Goal: Task Accomplishment & Management: Manage account settings

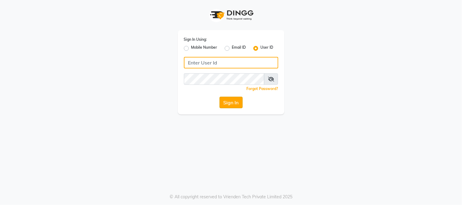
type input "Gangaspa2"
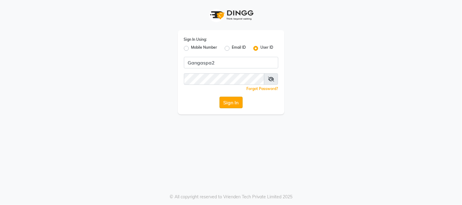
click at [233, 103] on button "Sign In" at bounding box center [230, 103] width 23 height 12
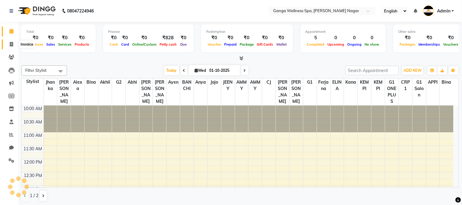
select select "en"
click at [320, 13] on input "text" at bounding box center [316, 12] width 88 height 6
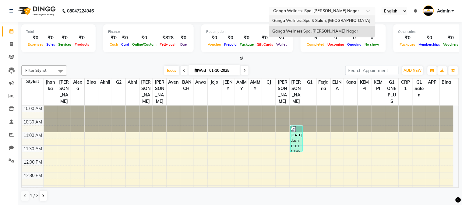
click at [306, 19] on span "Ganga Wellness Spa & Salon, [GEOGRAPHIC_DATA]" at bounding box center [321, 20] width 98 height 5
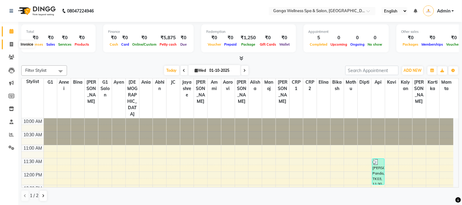
click at [10, 44] on icon at bounding box center [11, 44] width 3 height 5
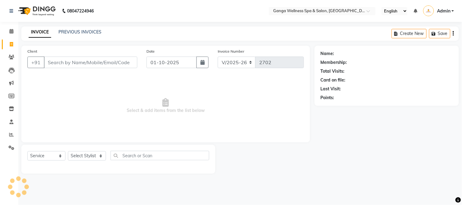
click at [11, 44] on icon at bounding box center [11, 44] width 3 height 5
select select "service"
click at [89, 33] on link "PREVIOUS INVOICES" at bounding box center [79, 31] width 43 height 5
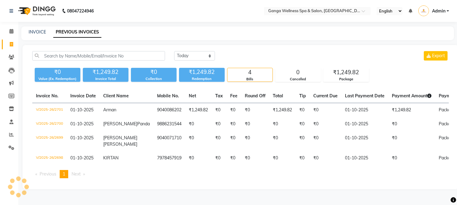
scroll to position [4, 0]
click at [11, 29] on icon at bounding box center [11, 31] width 4 height 5
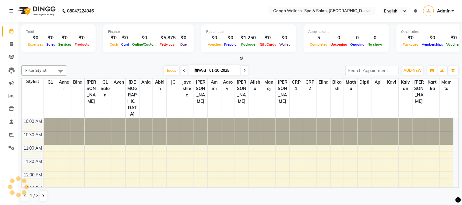
scroll to position [162, 0]
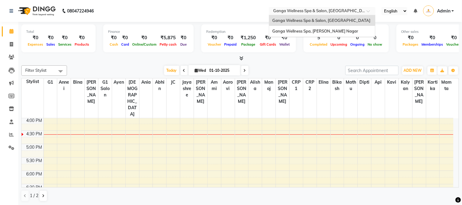
click at [299, 11] on input "text" at bounding box center [316, 12] width 88 height 6
click at [282, 31] on span "Ganga Wellness Spa, [PERSON_NAME] Nagar" at bounding box center [315, 31] width 86 height 5
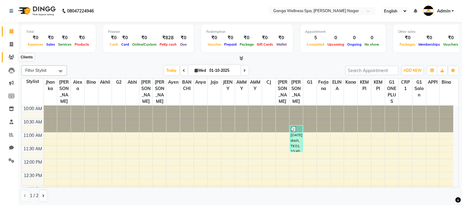
click at [10, 58] on icon at bounding box center [12, 57] width 6 height 5
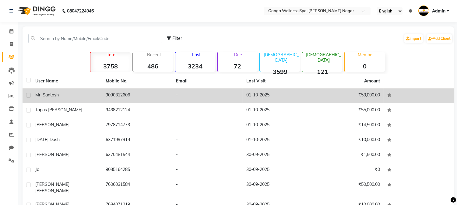
click at [90, 102] on td "Mr. Santosh" at bounding box center [67, 95] width 70 height 15
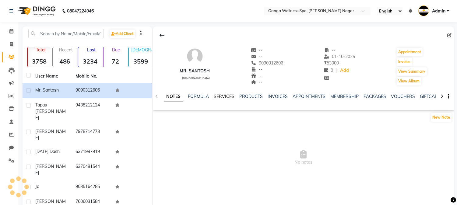
click at [220, 95] on link "SERVICES" at bounding box center [224, 96] width 21 height 5
